Goal: Task Accomplishment & Management: Complete application form

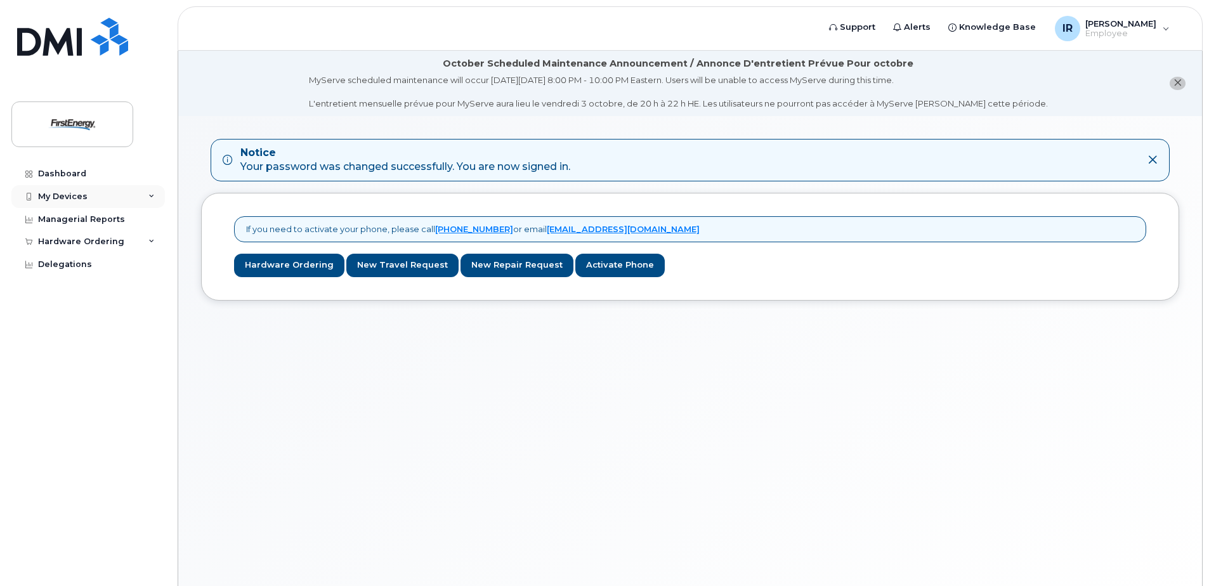
click at [153, 194] on icon at bounding box center [151, 196] width 6 height 6
click at [153, 242] on icon at bounding box center [151, 241] width 6 height 6
click at [1169, 27] on div "IR [PERSON_NAME] Employee" at bounding box center [1112, 28] width 133 height 25
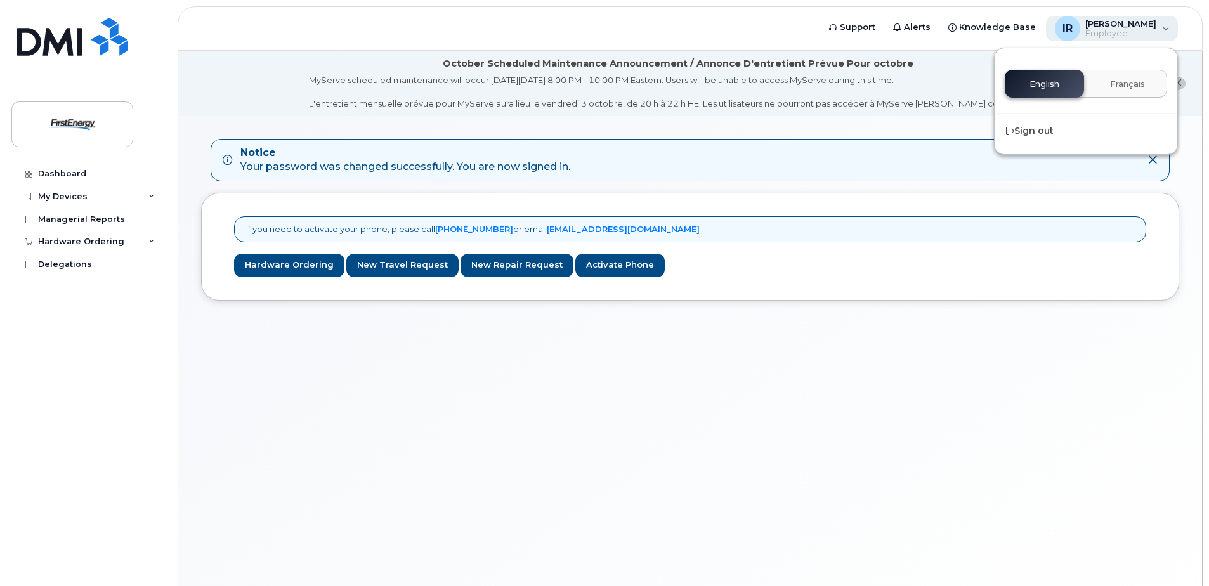
click at [1169, 27] on div "IR [PERSON_NAME] Employee" at bounding box center [1112, 28] width 133 height 25
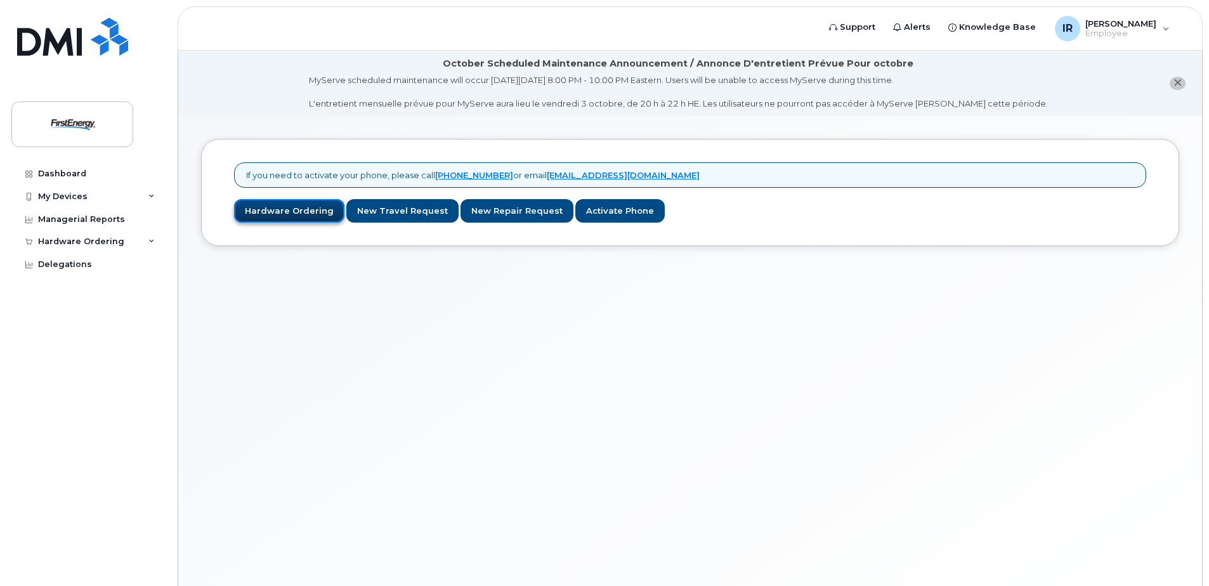
click at [301, 209] on link "Hardware Ordering" at bounding box center [289, 210] width 110 height 23
click at [601, 214] on link "Activate Phone" at bounding box center [619, 210] width 89 height 23
click at [47, 176] on div "Dashboard" at bounding box center [62, 174] width 48 height 10
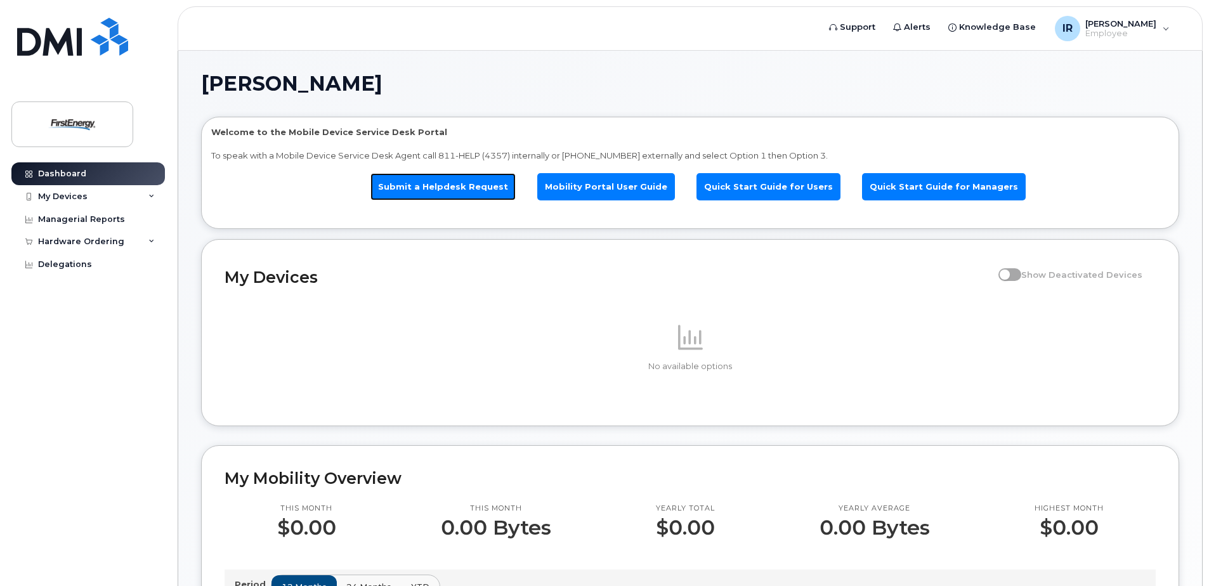
click at [452, 183] on link "Submit a Helpdesk Request" at bounding box center [442, 186] width 145 height 27
